Goal: Information Seeking & Learning: Learn about a topic

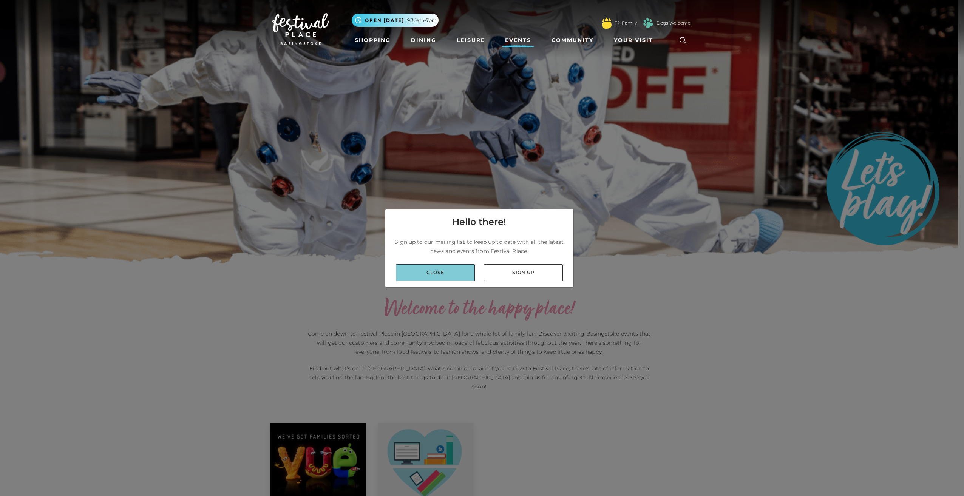
click at [466, 267] on link "Close" at bounding box center [435, 272] width 79 height 17
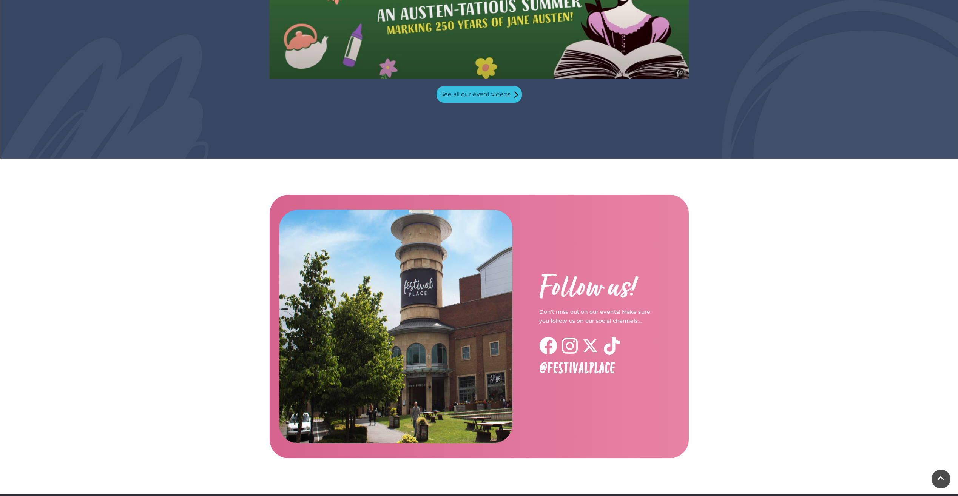
scroll to position [1059, 0]
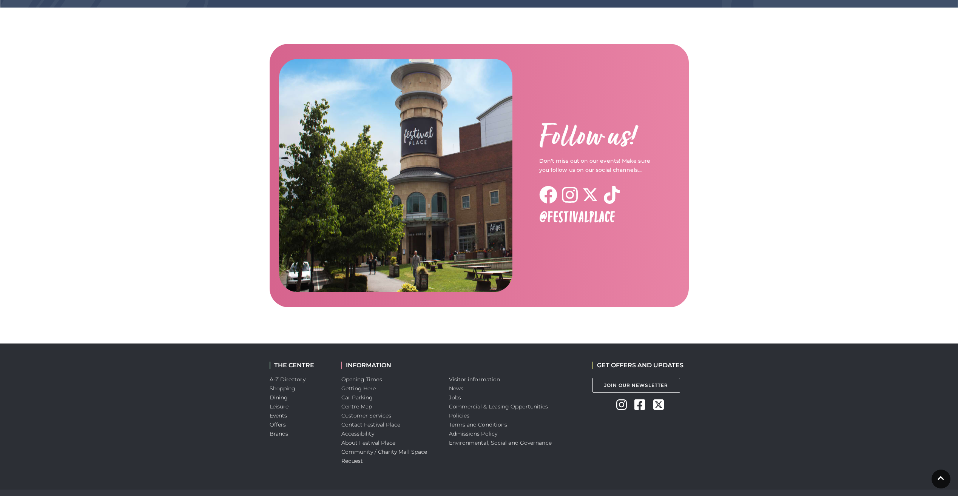
click at [285, 412] on link "Events" at bounding box center [279, 415] width 18 height 7
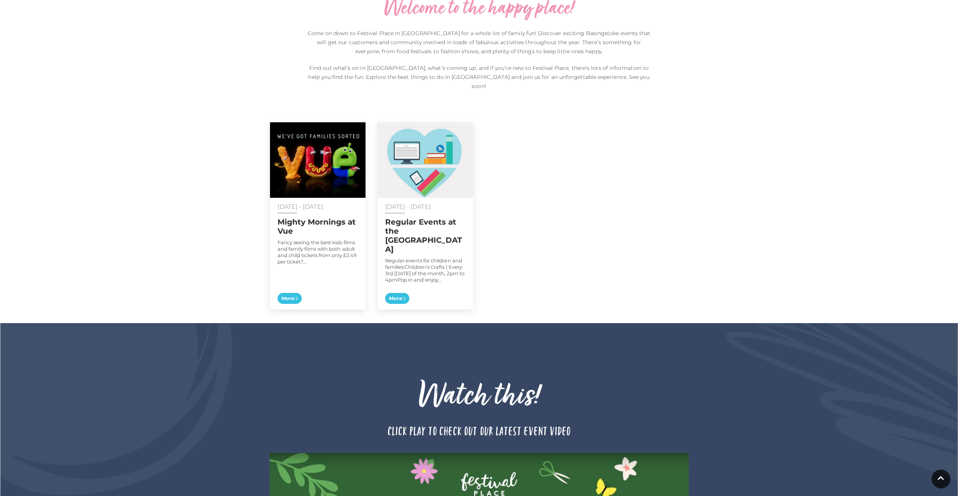
scroll to position [302, 0]
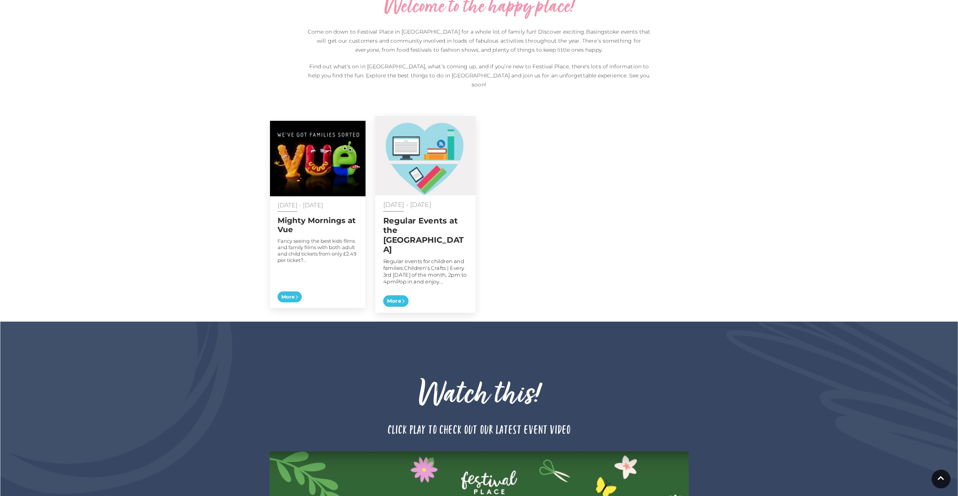
click at [453, 272] on div "[DATE] - [DATE] Regular Events at the [GEOGRAPHIC_DATA] Regular events for chil…" at bounding box center [425, 254] width 100 height 117
